Goal: Understand process/instructions

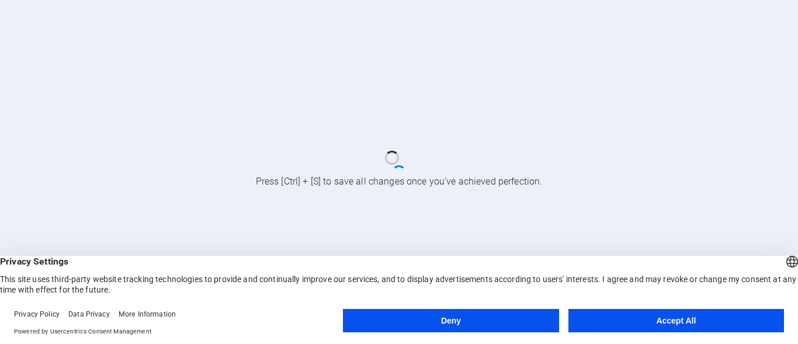
click at [697, 312] on button "Accept All" at bounding box center [675, 320] width 215 height 23
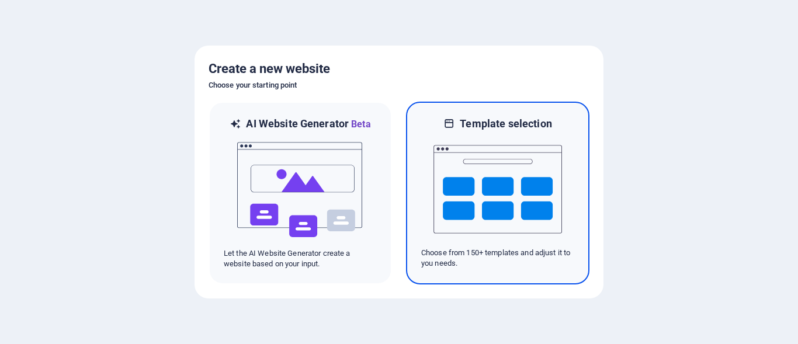
click at [477, 168] on img at bounding box center [497, 189] width 128 height 117
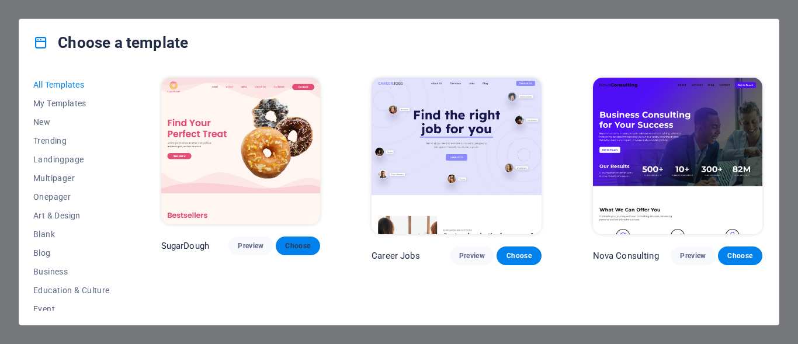
click at [302, 248] on span "Choose" at bounding box center [298, 245] width 26 height 9
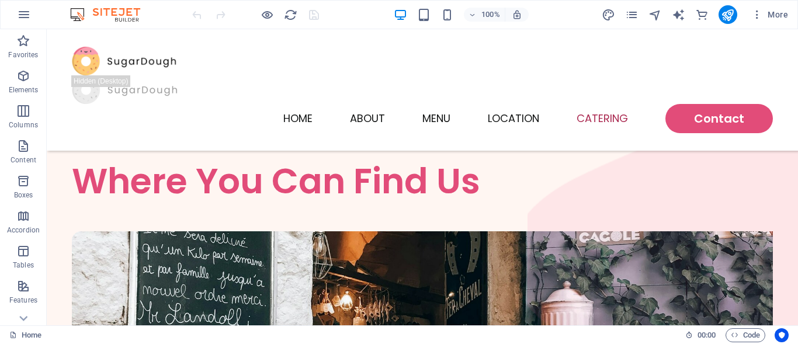
scroll to position [3049, 0]
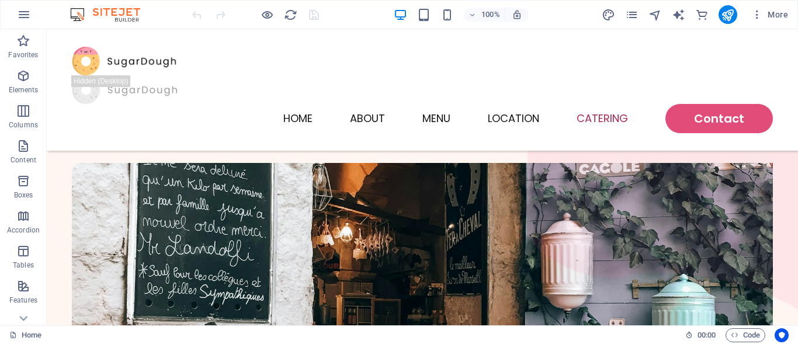
drag, startPoint x: 791, startPoint y: 279, endPoint x: 844, endPoint y: 356, distance: 93.8
drag, startPoint x: 844, startPoint y: 356, endPoint x: 797, endPoint y: 212, distance: 151.6
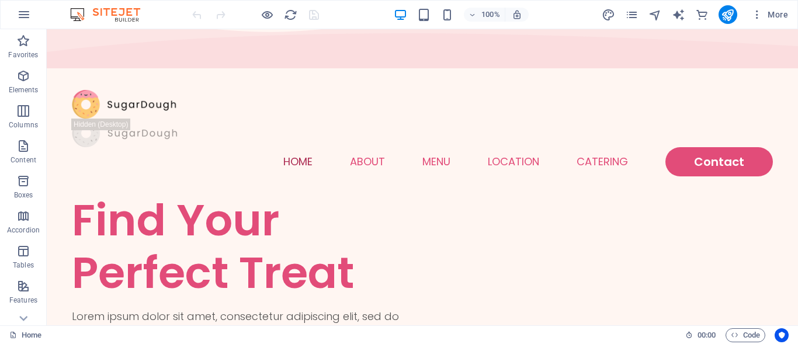
scroll to position [0, 0]
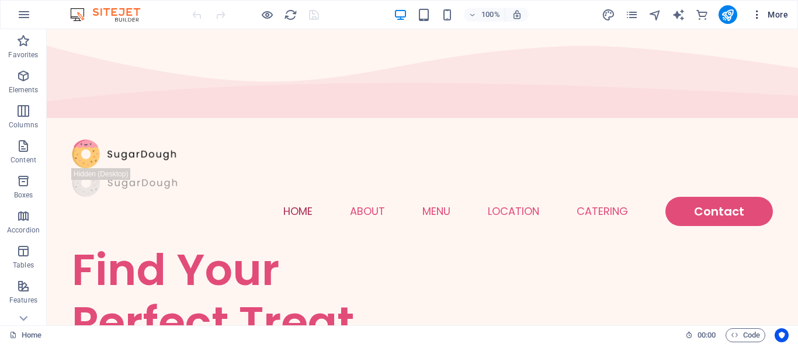
click at [779, 13] on span "More" at bounding box center [769, 15] width 37 height 12
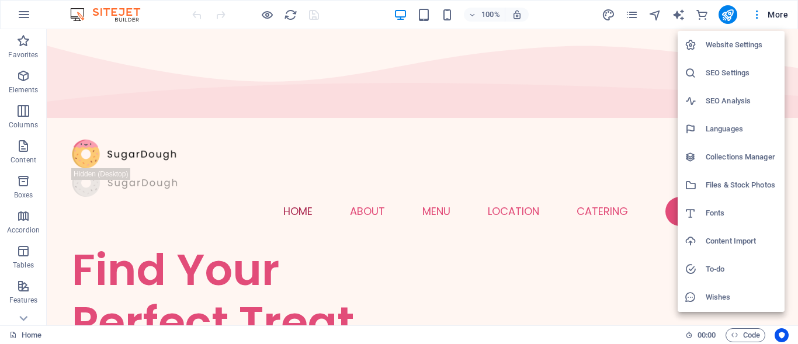
click at [778, 13] on div at bounding box center [399, 172] width 798 height 344
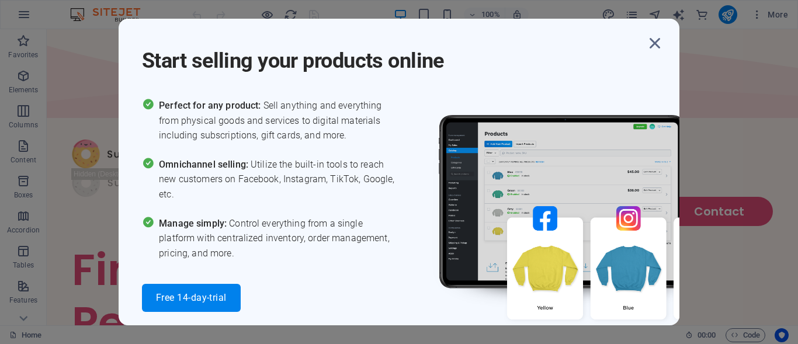
click at [371, 310] on div "Free 14-day-trial" at bounding box center [270, 298] width 257 height 28
